Goal: Information Seeking & Learning: Find specific fact

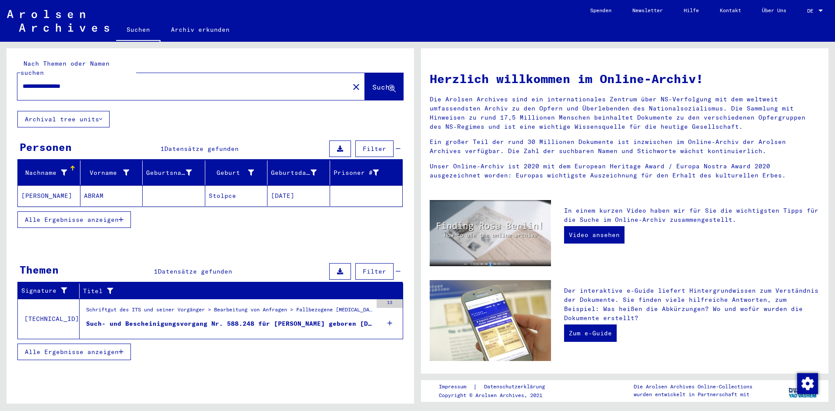
click at [64, 185] on mat-cell "[PERSON_NAME]" at bounding box center [49, 195] width 63 height 21
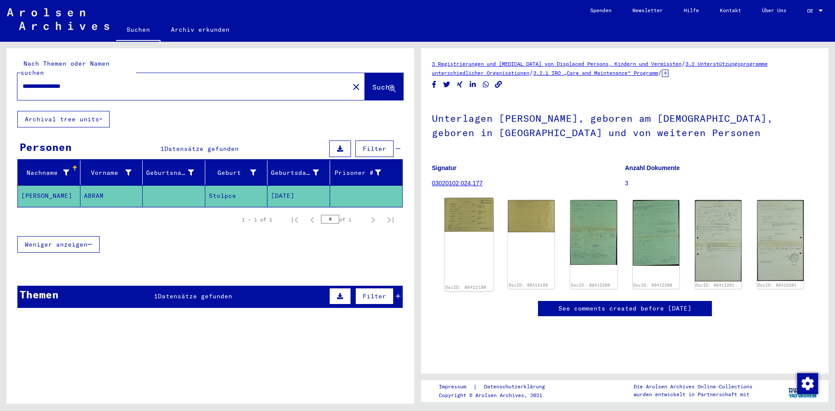
click at [471, 212] on img at bounding box center [469, 214] width 49 height 33
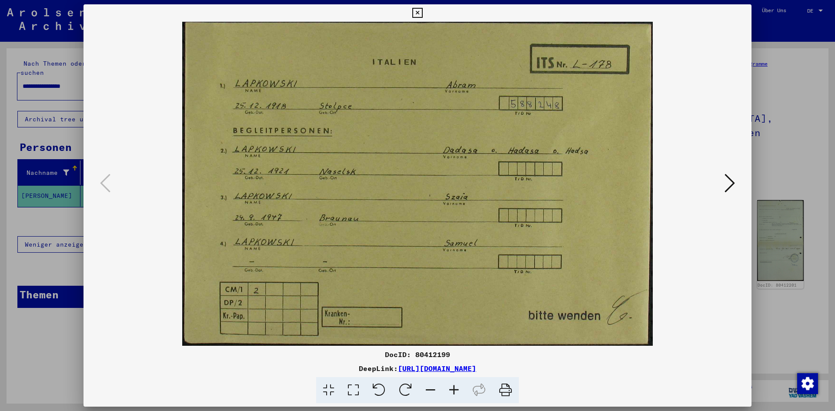
click at [506, 388] on icon at bounding box center [505, 390] width 27 height 27
click at [733, 185] on icon at bounding box center [730, 183] width 10 height 21
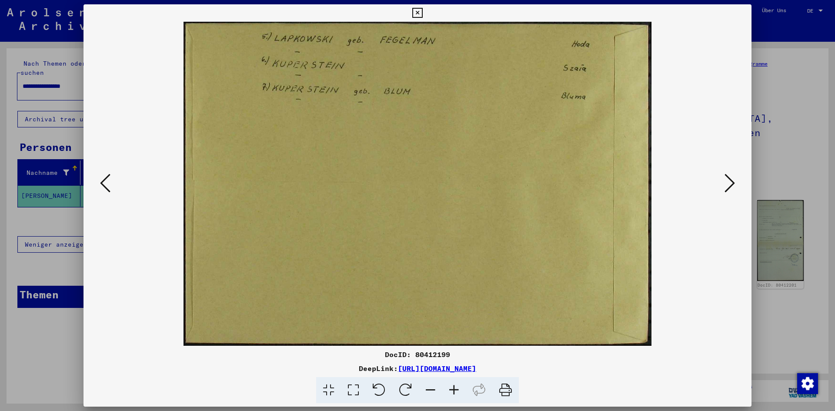
click at [507, 393] on icon at bounding box center [505, 390] width 27 height 27
click at [664, 181] on img at bounding box center [417, 184] width 609 height 324
click at [726, 185] on icon at bounding box center [730, 183] width 10 height 21
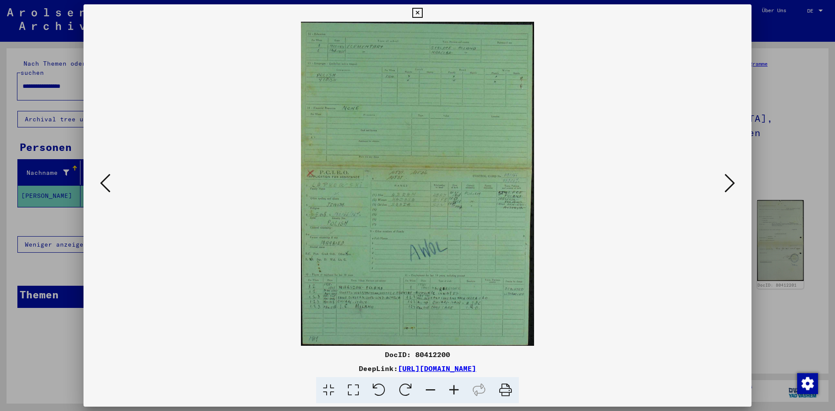
click at [504, 386] on icon at bounding box center [505, 390] width 27 height 27
click at [732, 183] on icon at bounding box center [730, 183] width 10 height 21
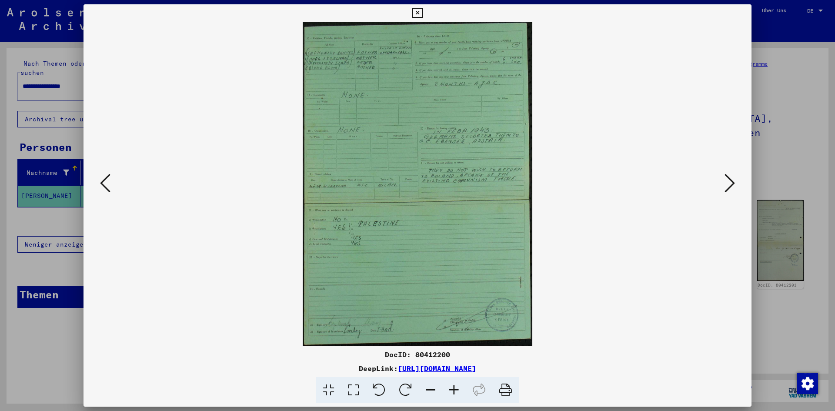
click at [505, 389] on icon at bounding box center [505, 390] width 27 height 27
click at [730, 179] on icon at bounding box center [730, 183] width 10 height 21
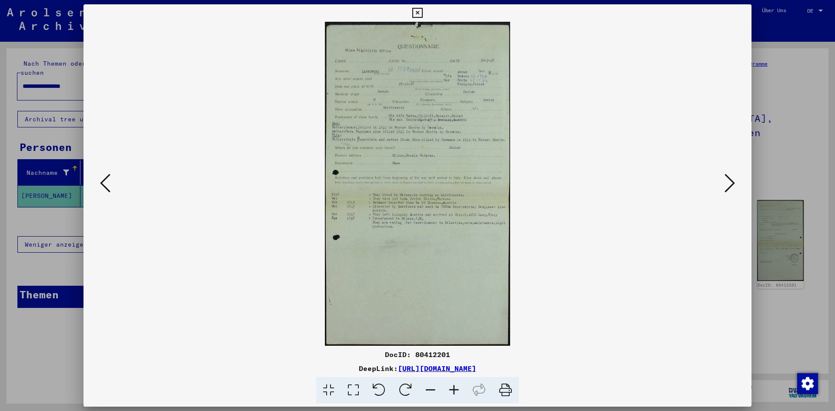
click at [511, 391] on icon at bounding box center [505, 390] width 27 height 27
click at [729, 181] on icon at bounding box center [730, 183] width 10 height 21
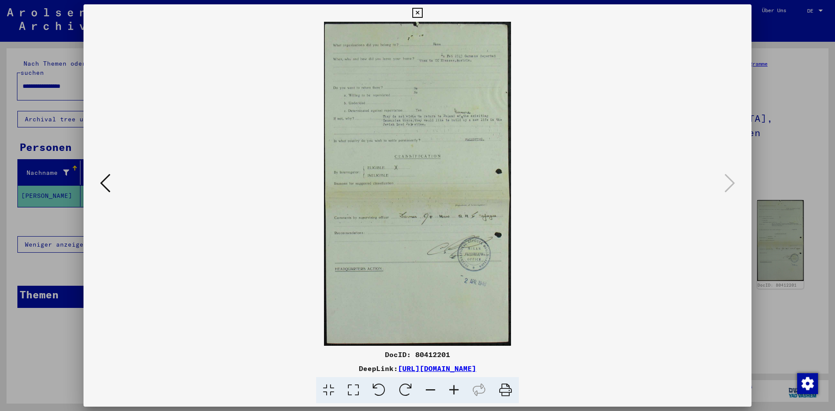
click at [511, 385] on icon at bounding box center [505, 390] width 27 height 27
click at [783, 183] on div at bounding box center [417, 205] width 835 height 411
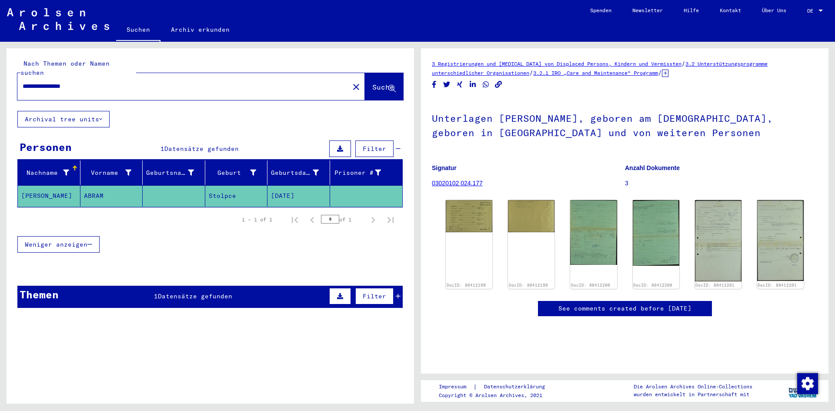
drag, startPoint x: 49, startPoint y: 74, endPoint x: 0, endPoint y: 74, distance: 48.7
click at [0, 74] on div "**********" at bounding box center [209, 223] width 418 height 362
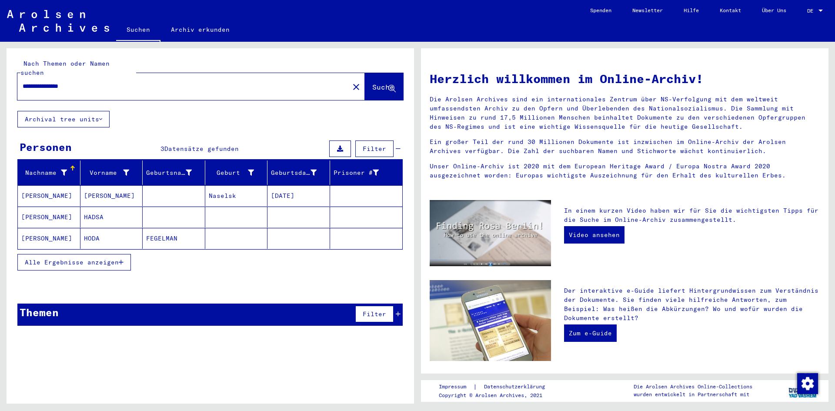
click at [107, 191] on mat-cell "[PERSON_NAME]" at bounding box center [111, 195] width 63 height 21
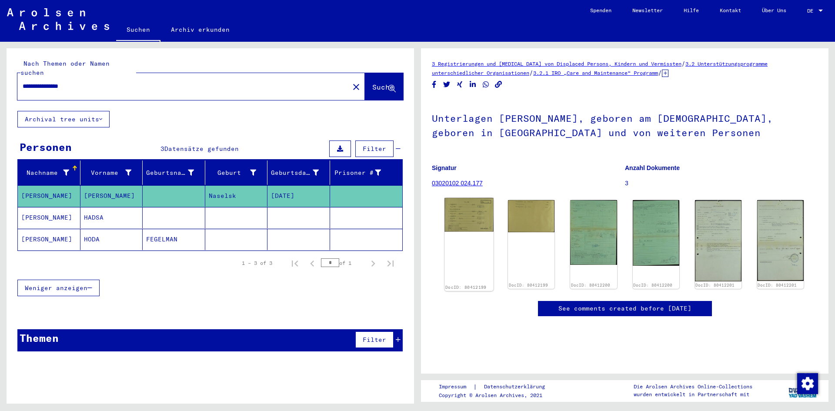
click at [465, 212] on img at bounding box center [469, 214] width 49 height 33
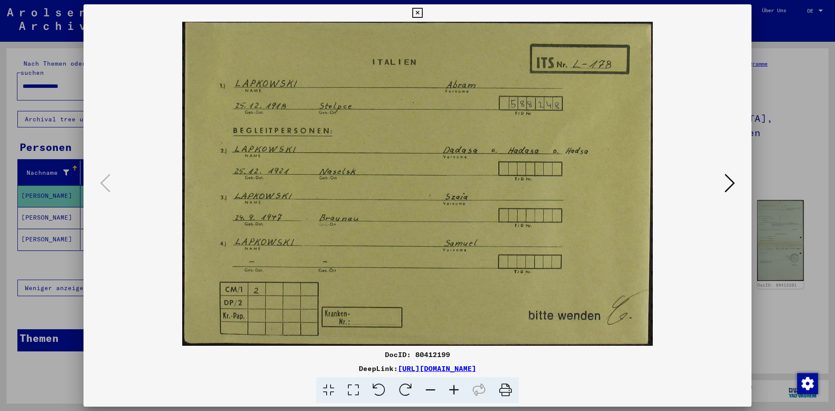
click at [729, 185] on icon at bounding box center [730, 183] width 10 height 21
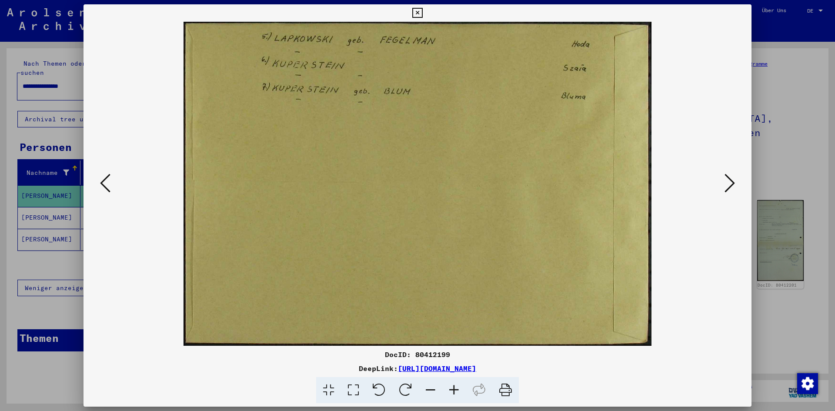
click at [729, 185] on icon at bounding box center [730, 183] width 10 height 21
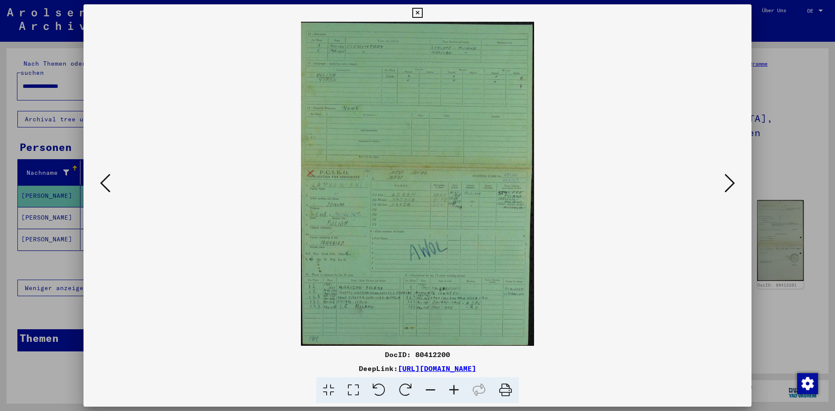
click at [729, 185] on icon at bounding box center [730, 183] width 10 height 21
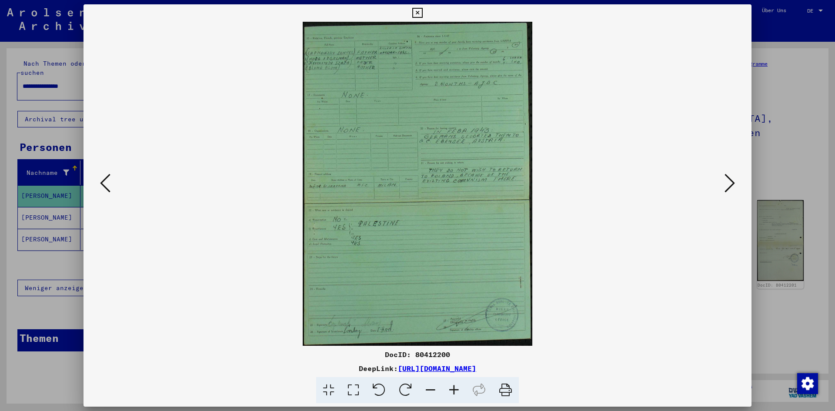
click at [729, 185] on icon at bounding box center [730, 183] width 10 height 21
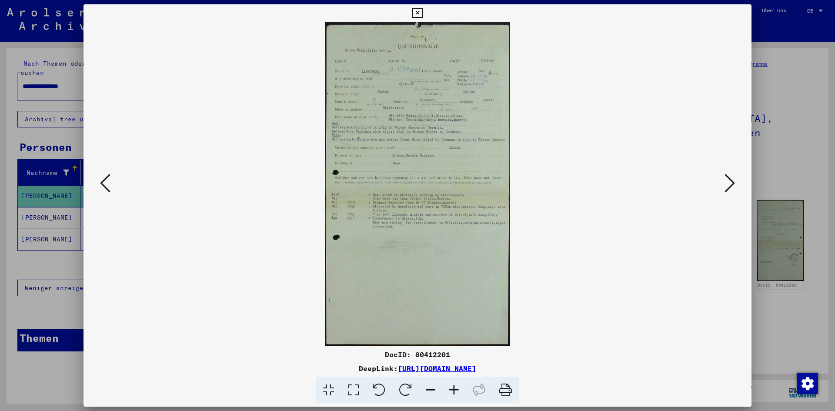
click at [729, 185] on icon at bounding box center [730, 183] width 10 height 21
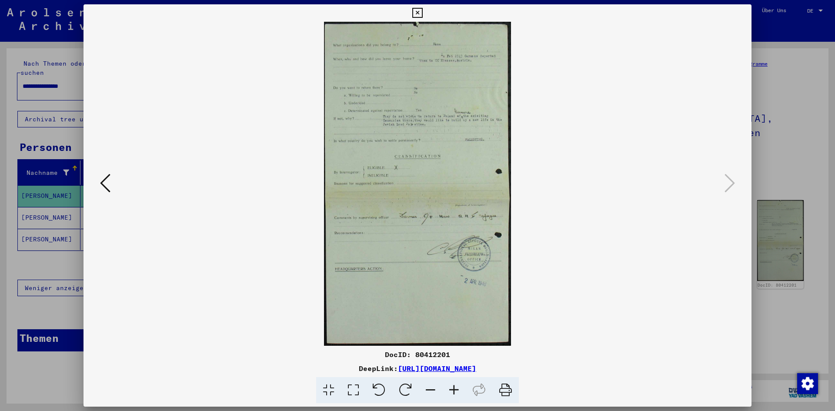
click at [112, 183] on button at bounding box center [105, 183] width 16 height 25
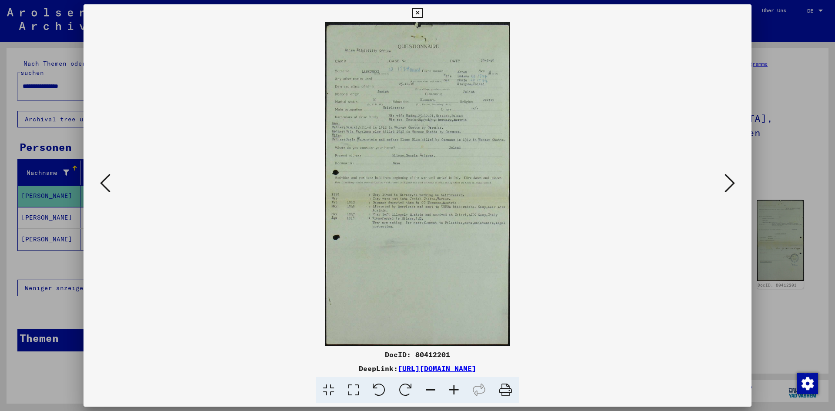
click at [112, 183] on button at bounding box center [105, 183] width 16 height 25
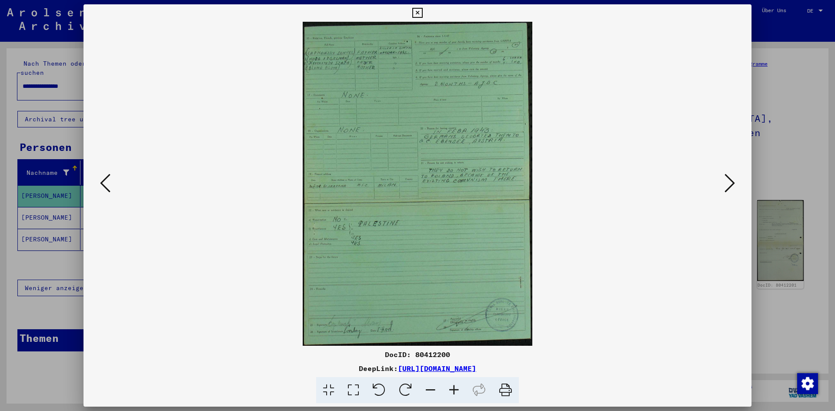
click at [112, 183] on button at bounding box center [105, 183] width 16 height 25
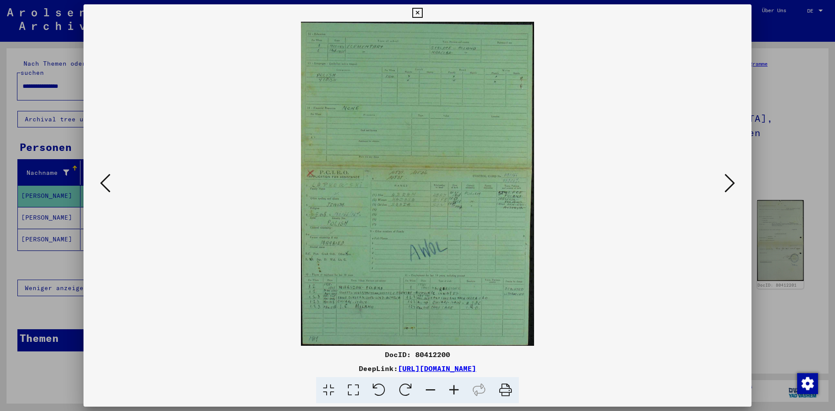
click at [774, 78] on div at bounding box center [417, 205] width 835 height 411
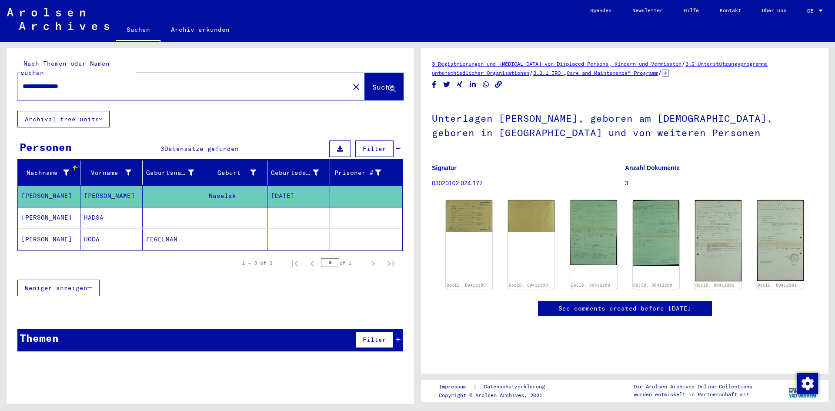
click at [59, 211] on mat-cell "[PERSON_NAME]" at bounding box center [49, 217] width 63 height 21
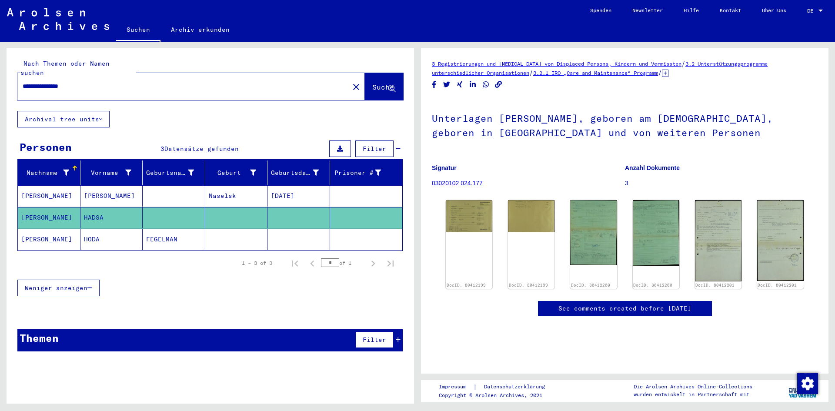
click at [49, 207] on mat-cell "[PERSON_NAME]" at bounding box center [49, 217] width 63 height 21
drag, startPoint x: 116, startPoint y: 264, endPoint x: 110, endPoint y: 254, distance: 11.5
click at [116, 263] on div "1 – 3 of 3 * of 1" at bounding box center [209, 263] width 385 height 24
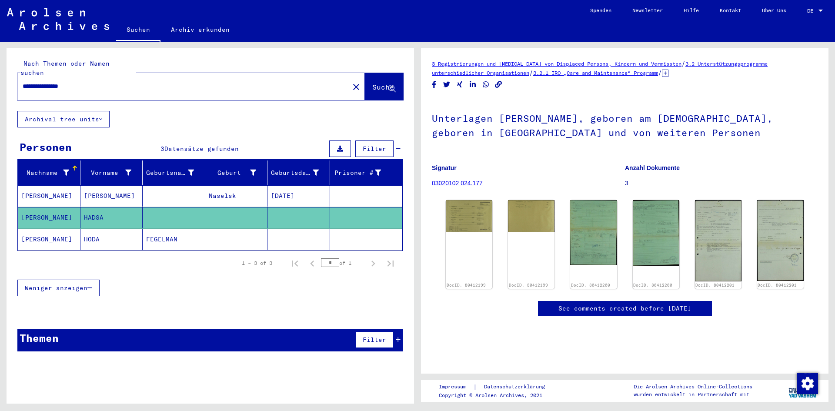
click at [92, 207] on mat-cell "HADSA" at bounding box center [111, 217] width 63 height 21
click at [86, 232] on mat-cell "HODA" at bounding box center [111, 239] width 63 height 21
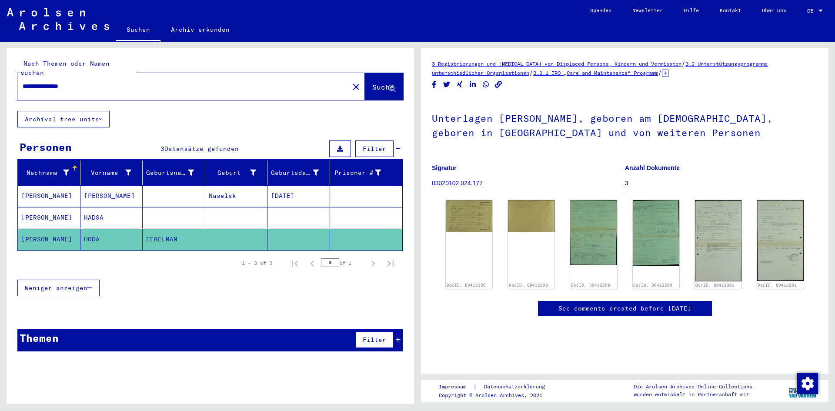
click at [54, 229] on mat-cell "[PERSON_NAME]" at bounding box center [49, 239] width 63 height 21
drag, startPoint x: 43, startPoint y: 78, endPoint x: 12, endPoint y: 77, distance: 31.3
click at [12, 77] on div "**********" at bounding box center [211, 79] width 408 height 63
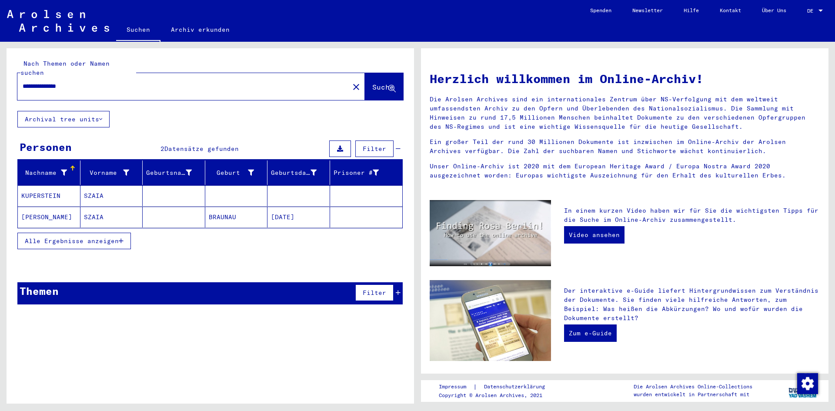
click at [57, 213] on mat-cell "[PERSON_NAME]" at bounding box center [49, 217] width 63 height 21
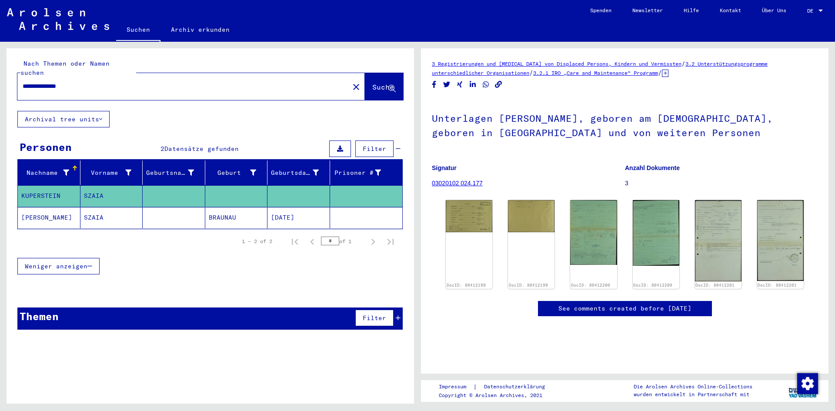
drag, startPoint x: 85, startPoint y: 75, endPoint x: 0, endPoint y: 80, distance: 85.4
click at [0, 80] on div "**********" at bounding box center [209, 223] width 418 height 362
type input "**********"
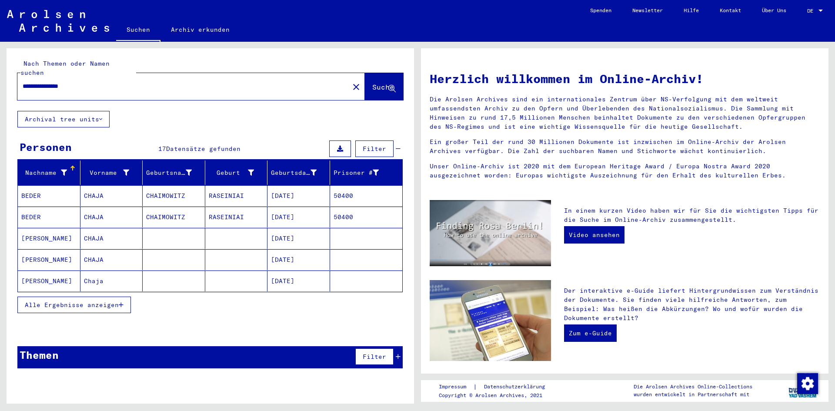
click at [52, 228] on mat-cell "[PERSON_NAME]" at bounding box center [49, 238] width 63 height 21
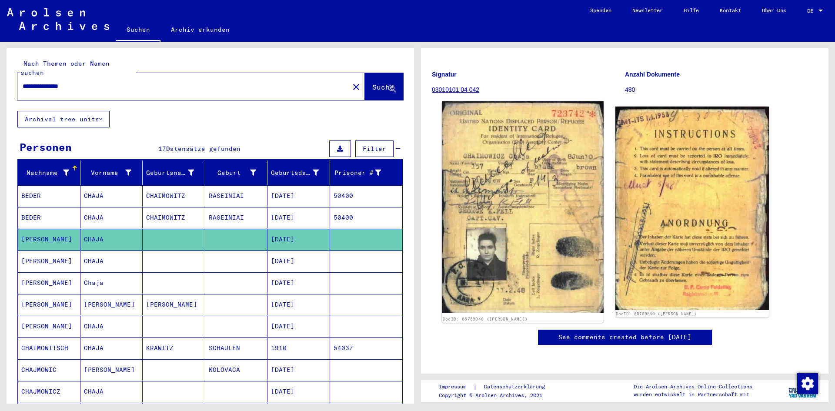
scroll to position [130, 0]
click at [532, 166] on img at bounding box center [522, 206] width 161 height 211
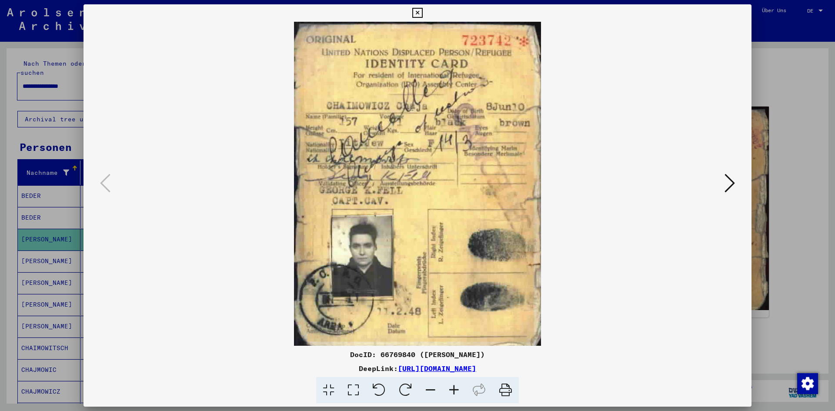
click at [727, 179] on icon at bounding box center [730, 183] width 10 height 21
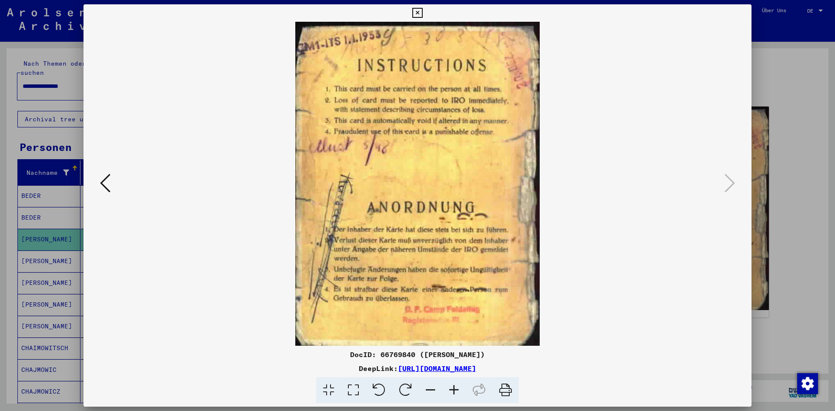
click at [106, 185] on icon at bounding box center [105, 183] width 10 height 21
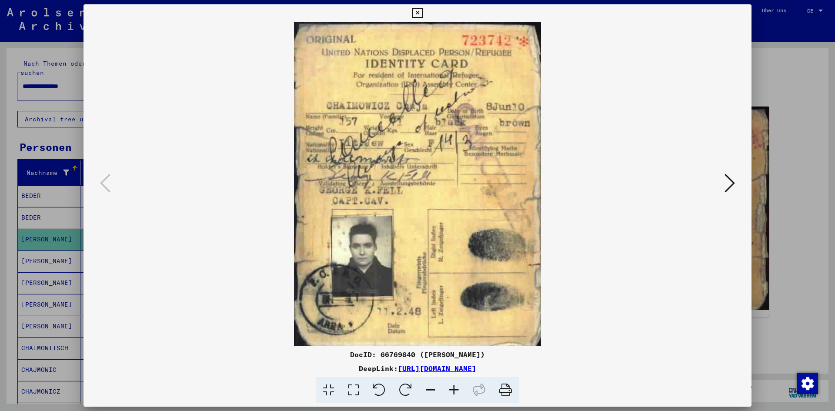
drag, startPoint x: 508, startPoint y: 386, endPoint x: 633, endPoint y: 349, distance: 129.9
click at [509, 386] on icon at bounding box center [505, 390] width 27 height 27
click at [731, 179] on icon at bounding box center [730, 183] width 10 height 21
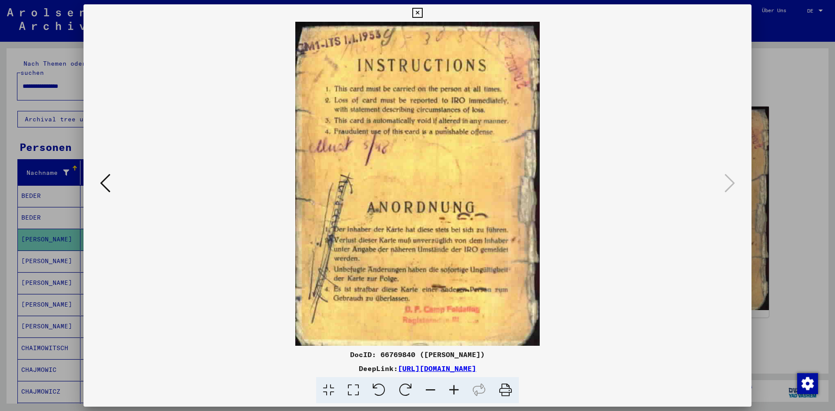
click at [767, 97] on div at bounding box center [417, 205] width 835 height 411
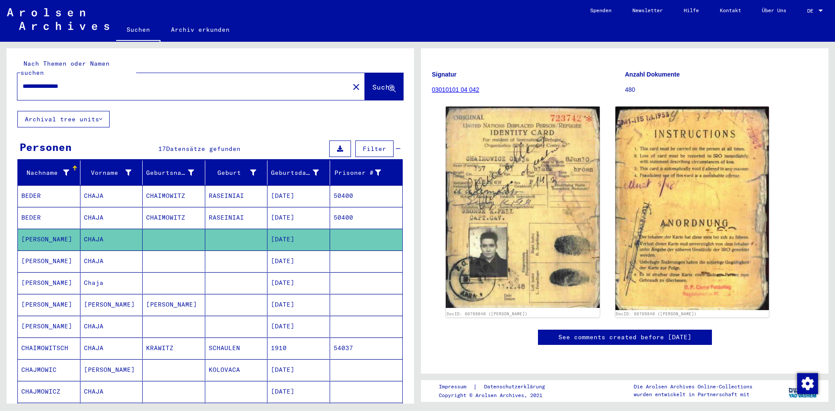
click at [50, 251] on mat-cell "[PERSON_NAME]" at bounding box center [49, 261] width 63 height 21
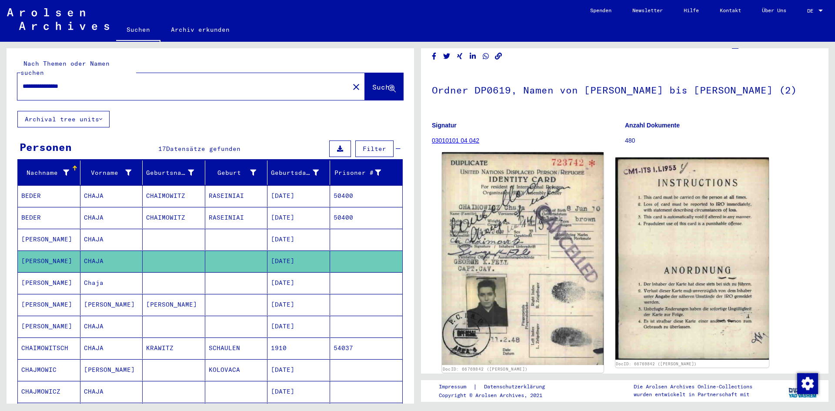
scroll to position [43, 0]
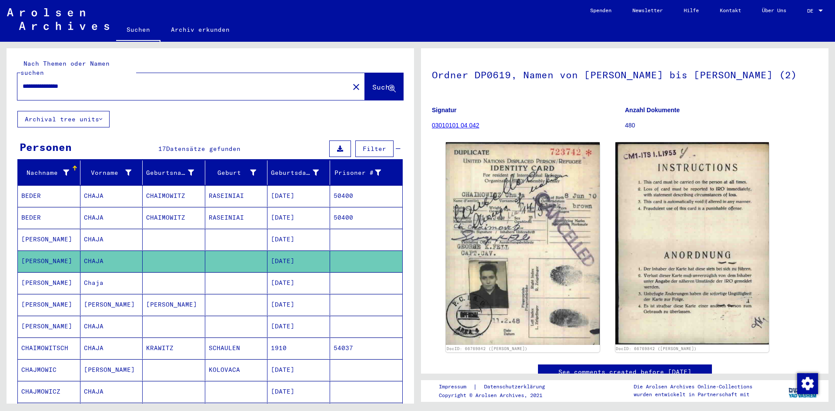
click at [53, 231] on mat-cell "[PERSON_NAME]" at bounding box center [49, 239] width 63 height 21
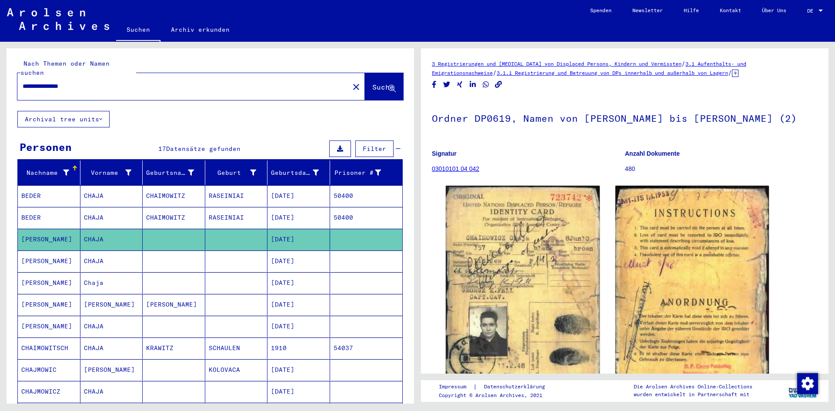
click at [64, 251] on mat-cell "[PERSON_NAME]" at bounding box center [49, 261] width 63 height 21
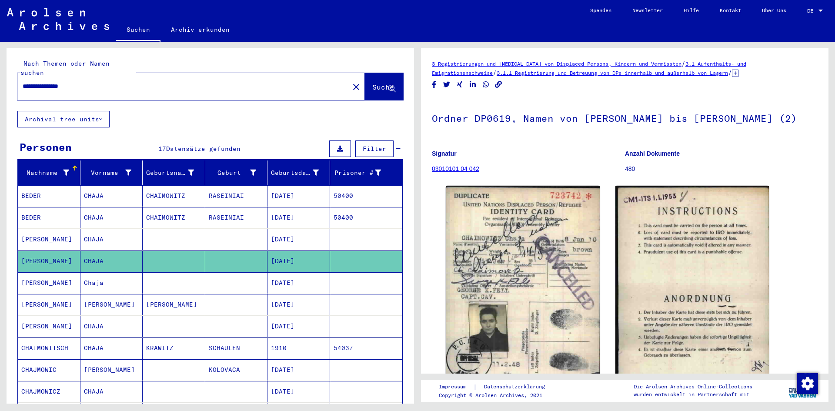
click at [70, 275] on mat-cell "[PERSON_NAME]" at bounding box center [49, 282] width 63 height 21
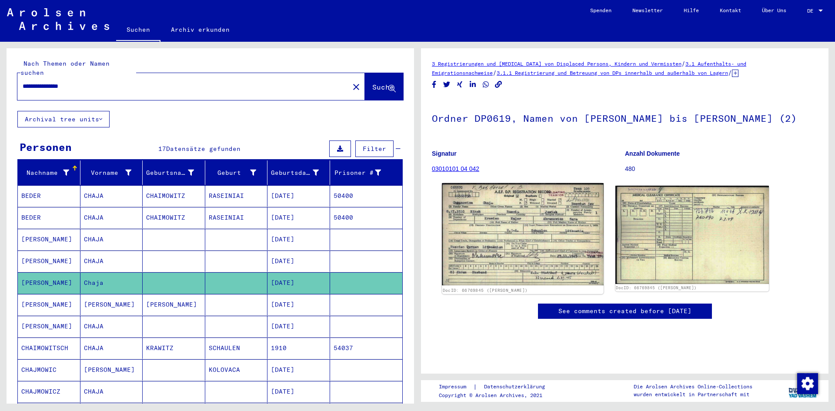
click at [581, 210] on img at bounding box center [522, 234] width 161 height 102
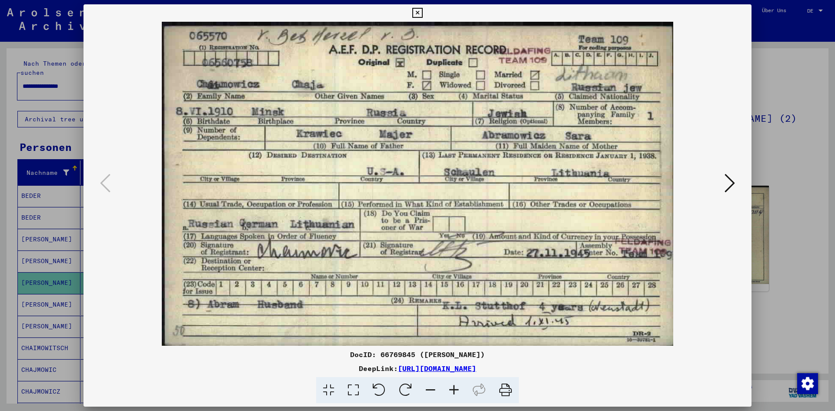
click at [793, 93] on div at bounding box center [417, 205] width 835 height 411
